Goal: Transaction & Acquisition: Purchase product/service

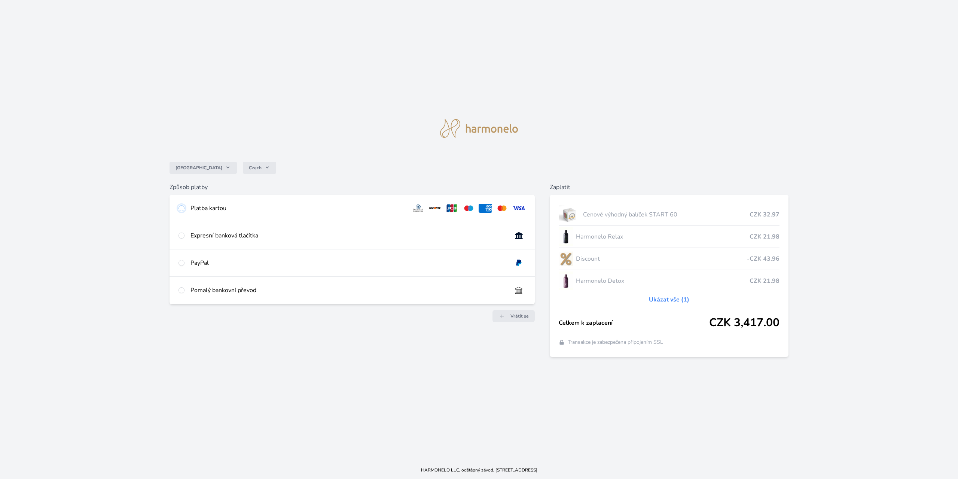
click at [183, 210] on input "radio" at bounding box center [181, 208] width 6 height 6
radio input "true"
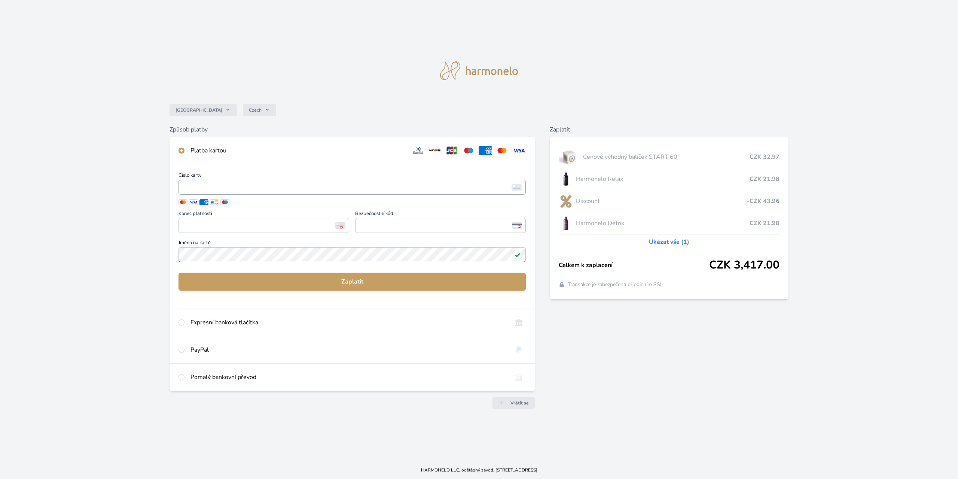
click at [520, 189] on img at bounding box center [517, 187] width 10 height 7
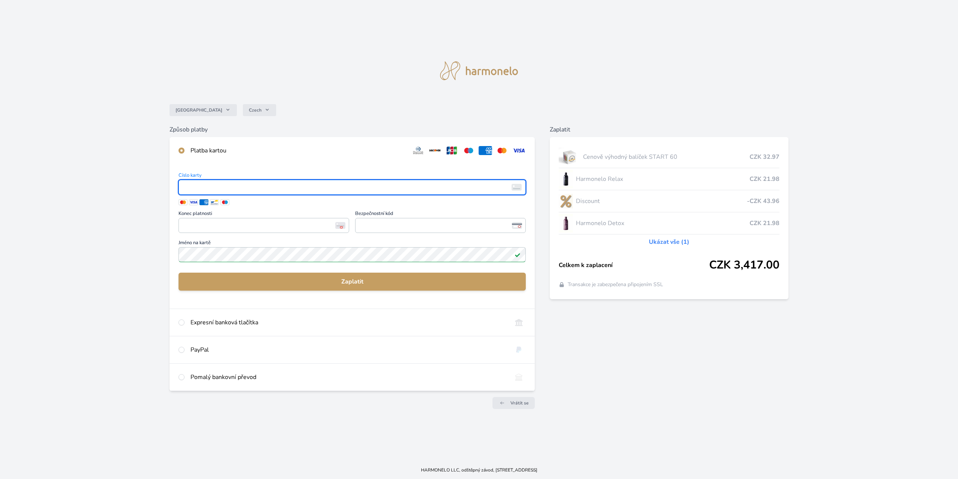
click at [521, 185] on img at bounding box center [517, 187] width 10 height 7
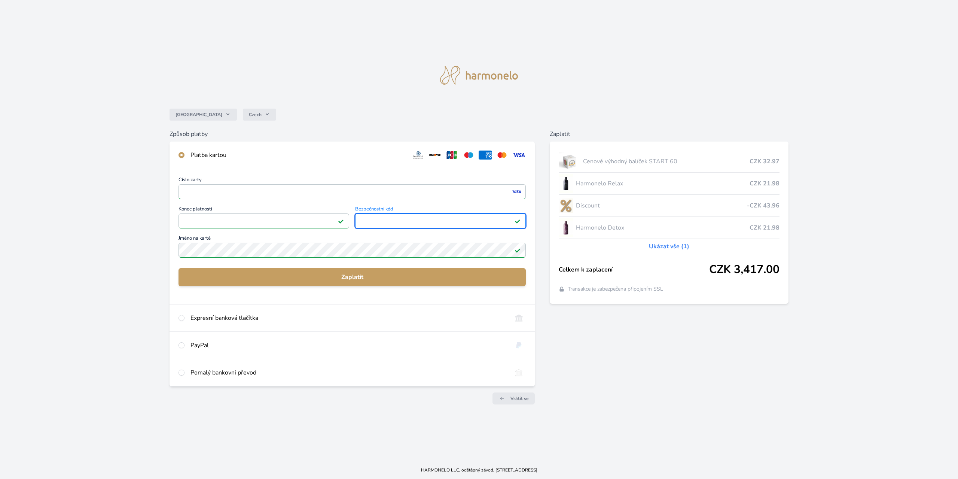
click at [89, 332] on div "Česko Czech Způsob platby Platba kartou Číslo karty <p>Your browser does not su…" at bounding box center [479, 230] width 958 height 461
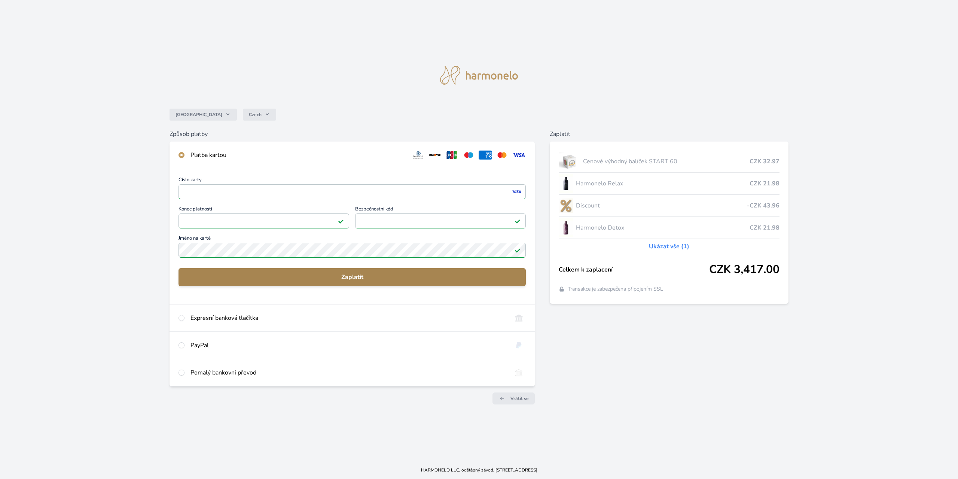
click at [350, 276] on span "Zaplatit" at bounding box center [351, 276] width 335 height 9
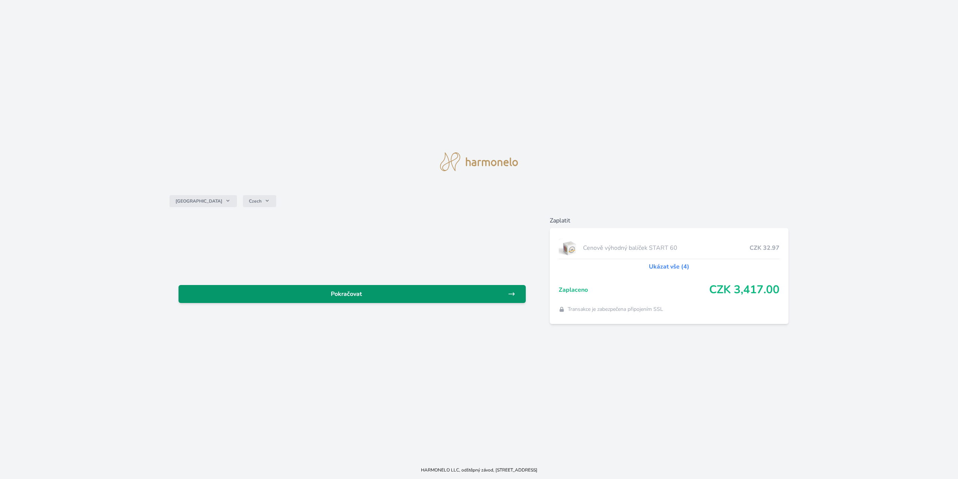
click at [340, 296] on span "Pokračovat" at bounding box center [345, 293] width 323 height 9
